Goal: Task Accomplishment & Management: Use online tool/utility

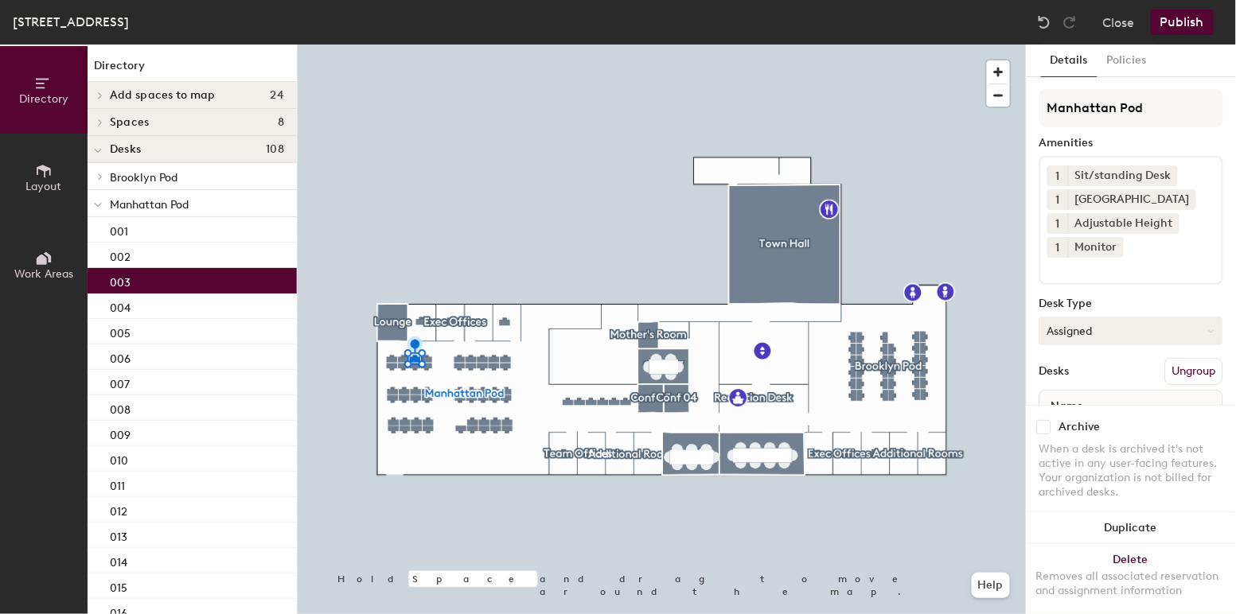
click at [1085, 330] on button "Assigned" at bounding box center [1131, 331] width 184 height 29
click at [1081, 418] on div "Hoteled" at bounding box center [1119, 428] width 159 height 24
click at [402, 45] on div at bounding box center [662, 45] width 728 height 0
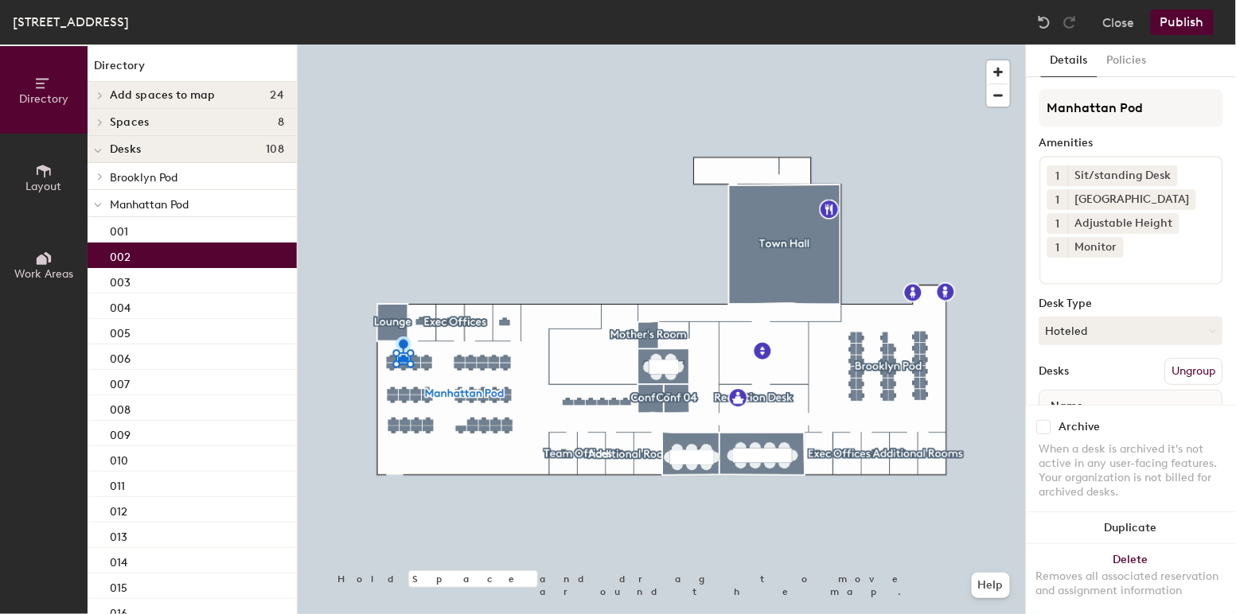
click at [402, 45] on div at bounding box center [662, 45] width 728 height 0
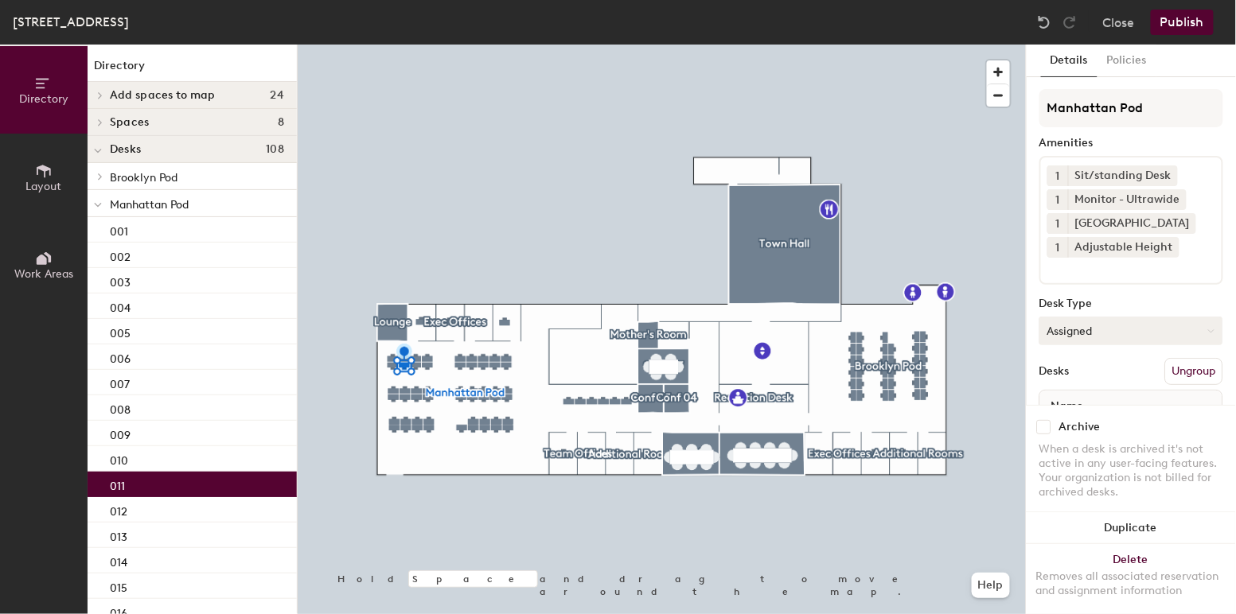
click at [1085, 329] on button "Assigned" at bounding box center [1131, 331] width 184 height 29
click at [1088, 427] on div "Hoteled" at bounding box center [1119, 428] width 159 height 24
click at [1186, 23] on button "Publish" at bounding box center [1182, 22] width 63 height 25
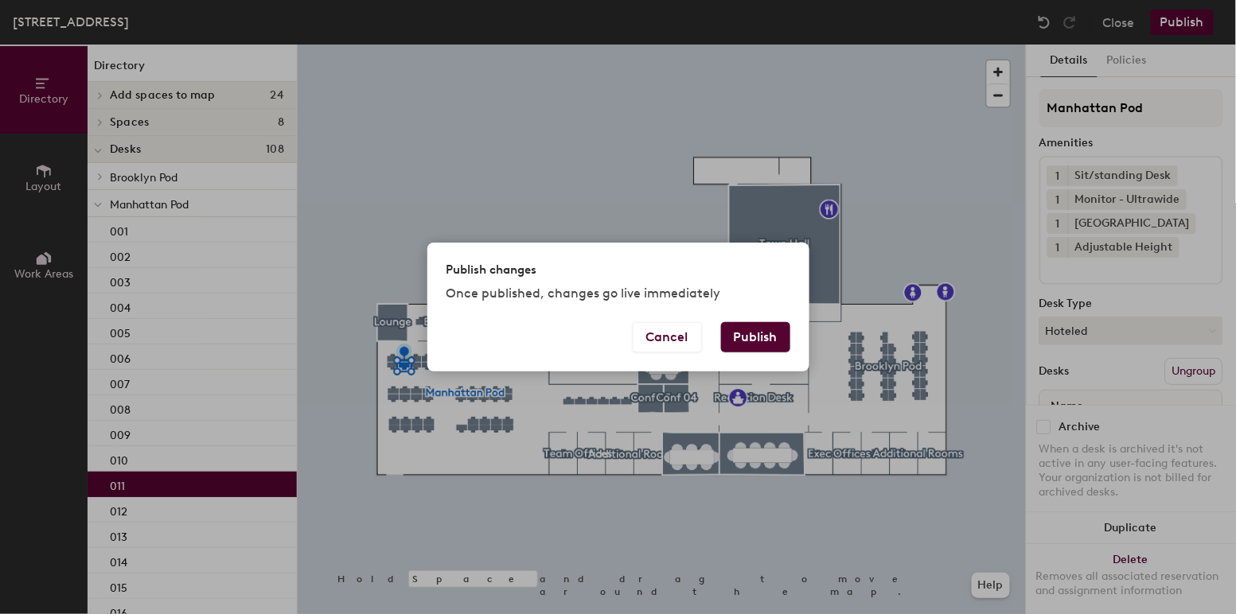
click at [745, 336] on button "Publish" at bounding box center [755, 337] width 69 height 30
